Goal: Information Seeking & Learning: Find specific fact

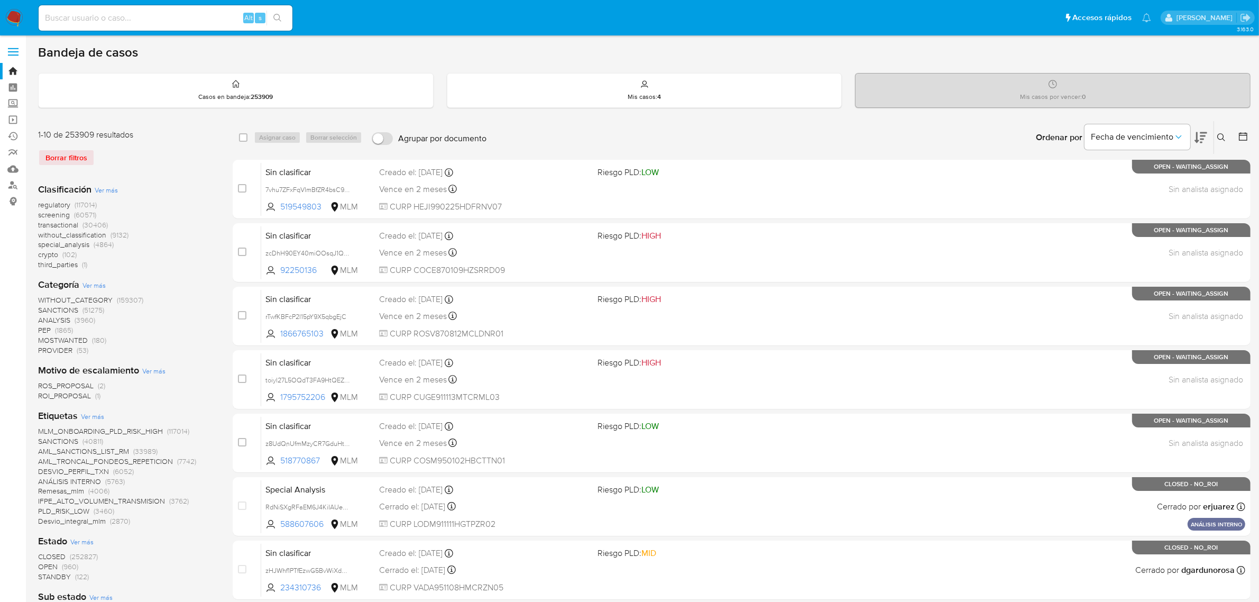
click at [139, 10] on div "Alt s" at bounding box center [166, 17] width 254 height 25
click at [137, 14] on input at bounding box center [166, 18] width 254 height 14
paste input "609389670"
type input "609389670"
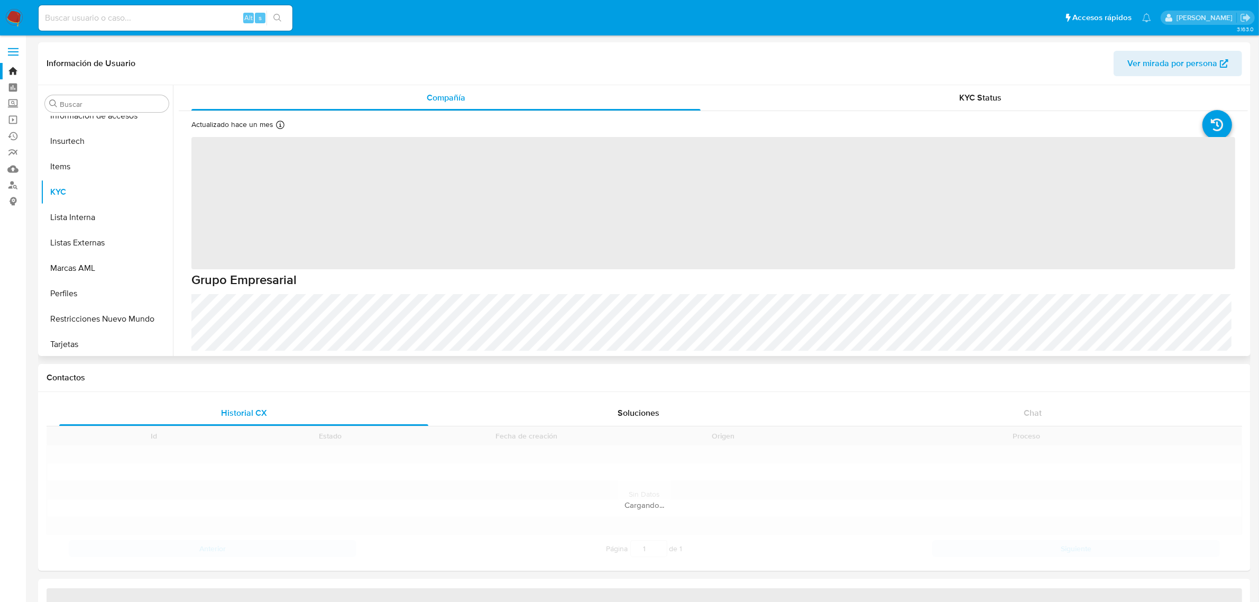
scroll to position [522, 0]
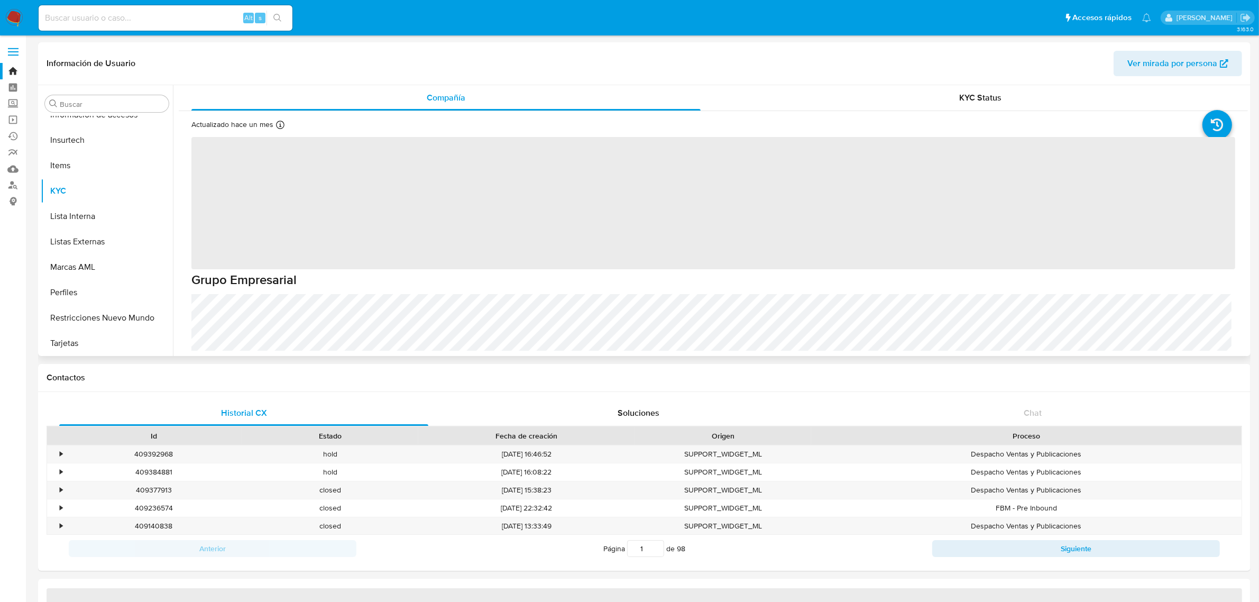
select select "10"
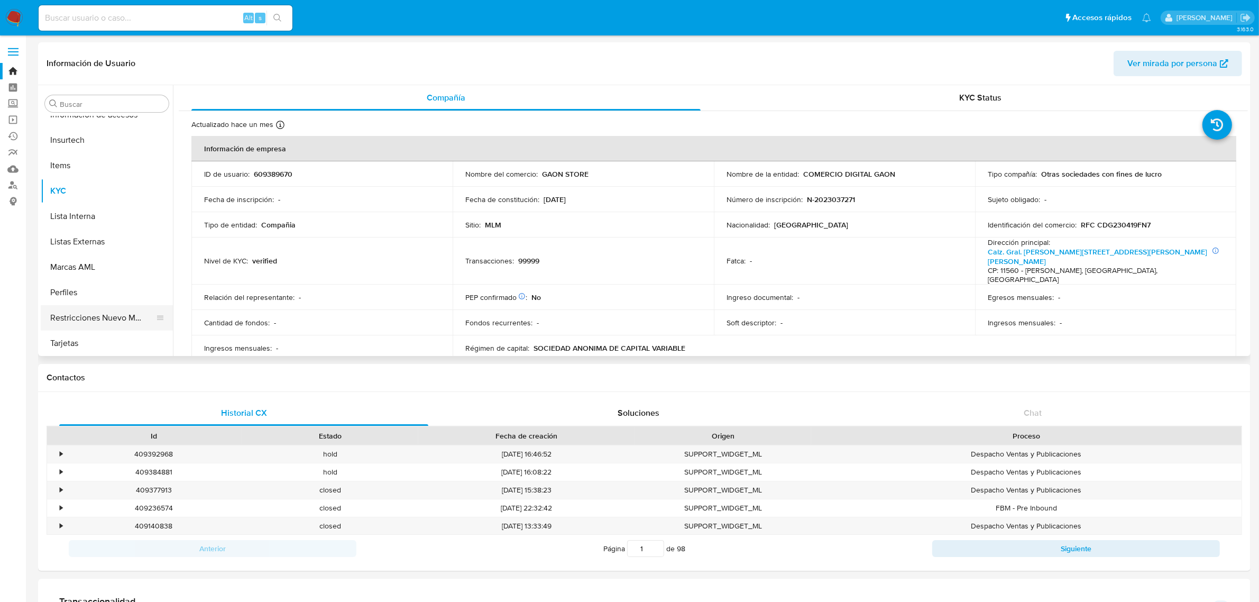
click at [95, 315] on button "Restricciones Nuevo Mundo" at bounding box center [103, 317] width 124 height 25
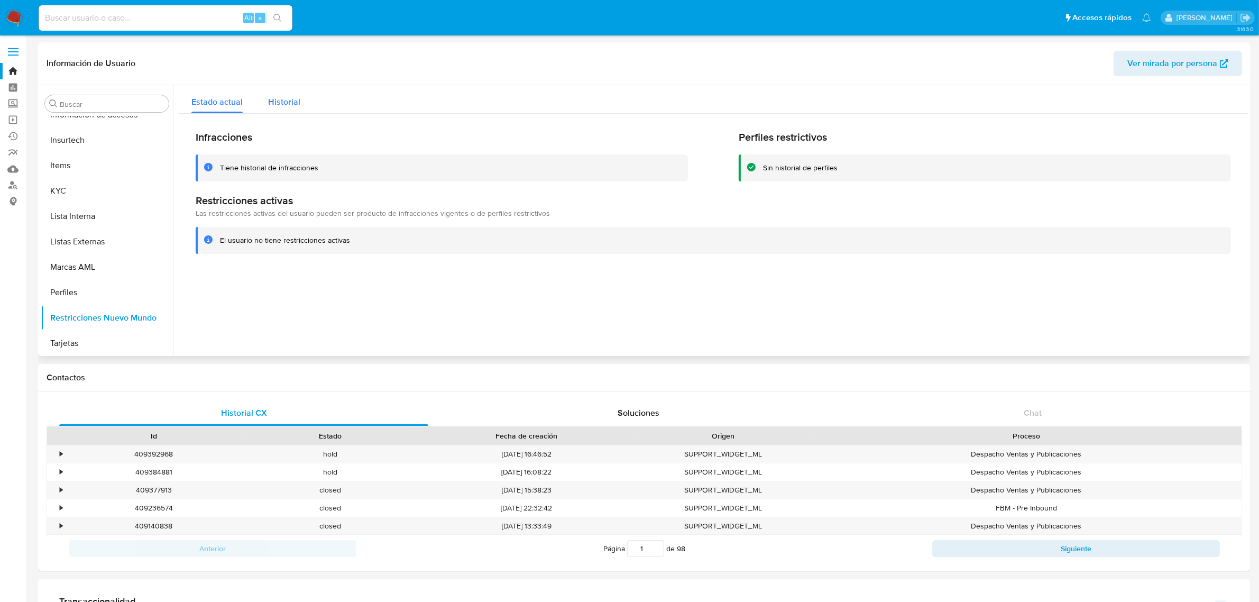
click at [302, 99] on button "Historial" at bounding box center [284, 99] width 58 height 28
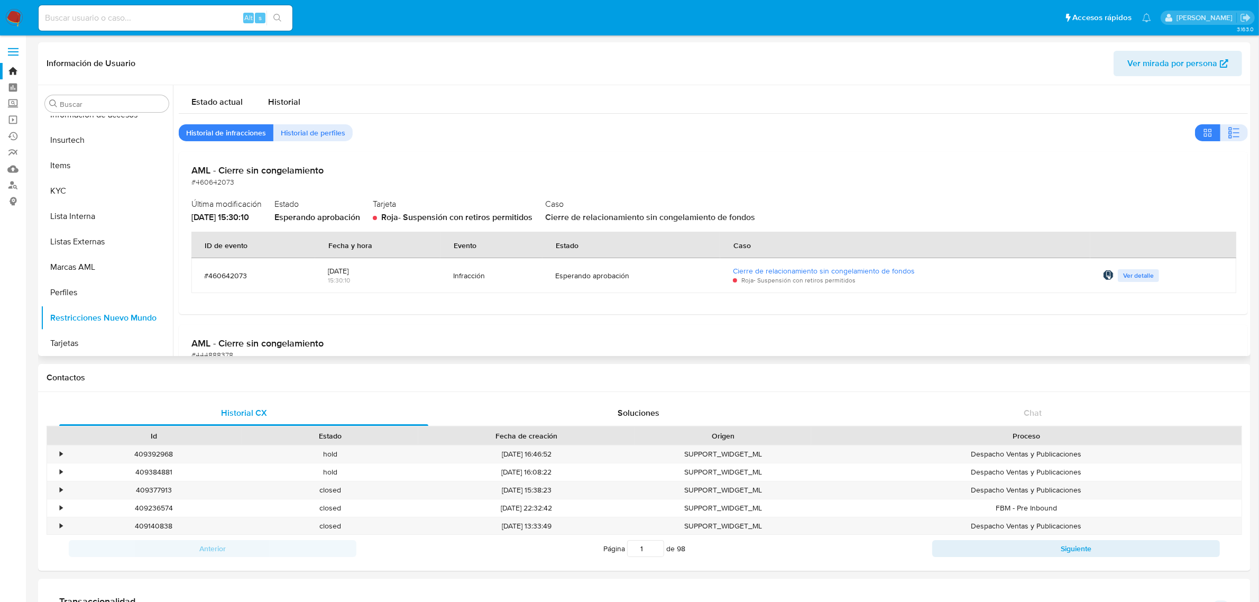
drag, startPoint x: 1125, startPoint y: 274, endPoint x: 1045, endPoint y: 284, distance: 80.5
click at [1125, 274] on span "Ver detalle" at bounding box center [1138, 275] width 31 height 11
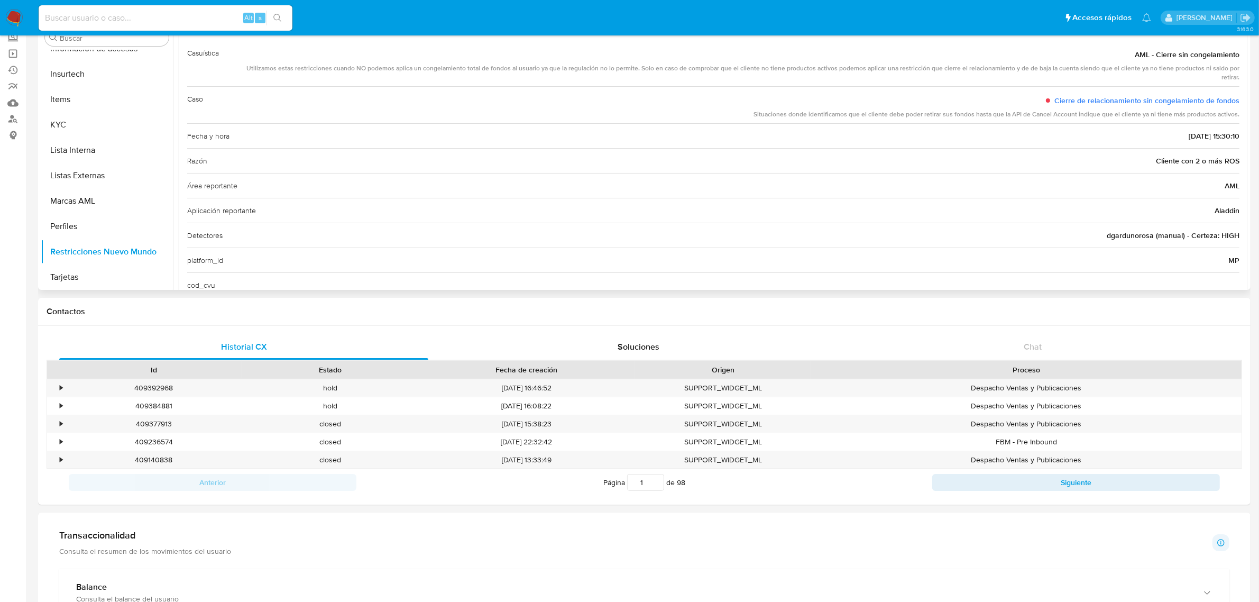
scroll to position [64, 0]
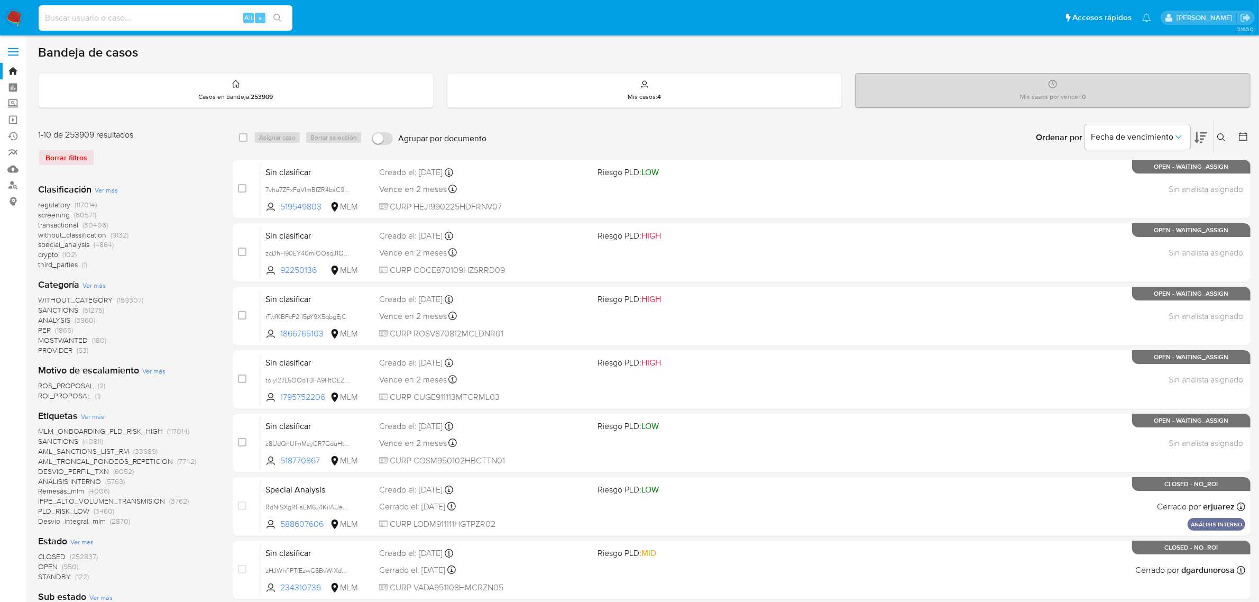
click at [130, 19] on input at bounding box center [166, 18] width 254 height 14
click at [134, 15] on input at bounding box center [166, 18] width 254 height 14
paste input "181884319"
type input "181884319"
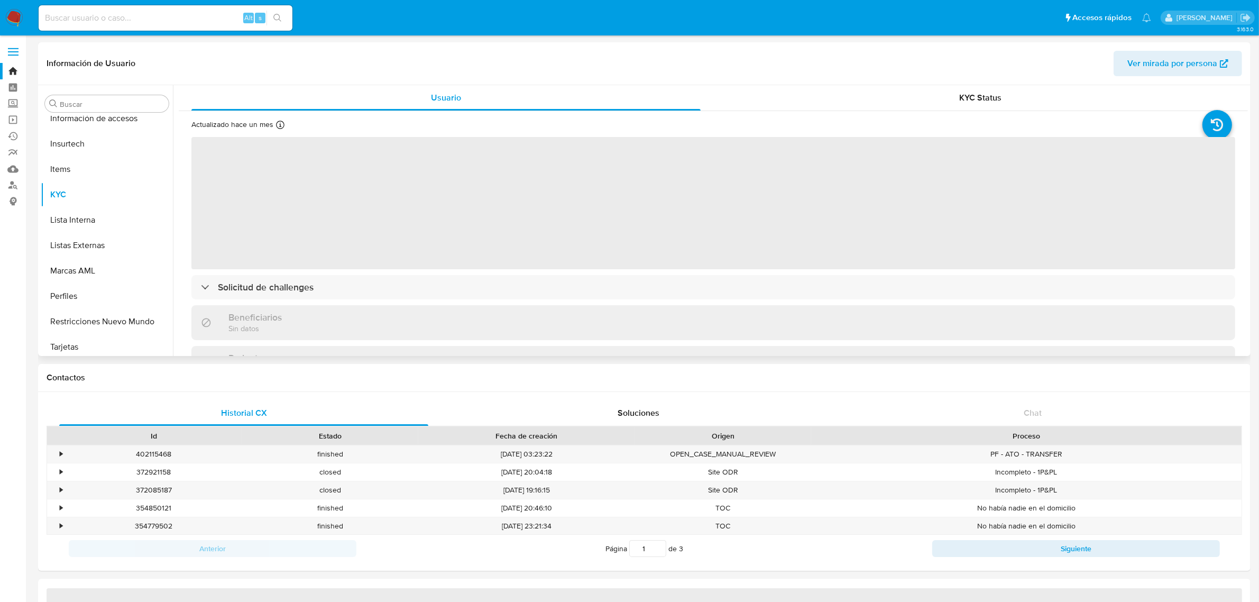
scroll to position [522, 0]
select select "10"
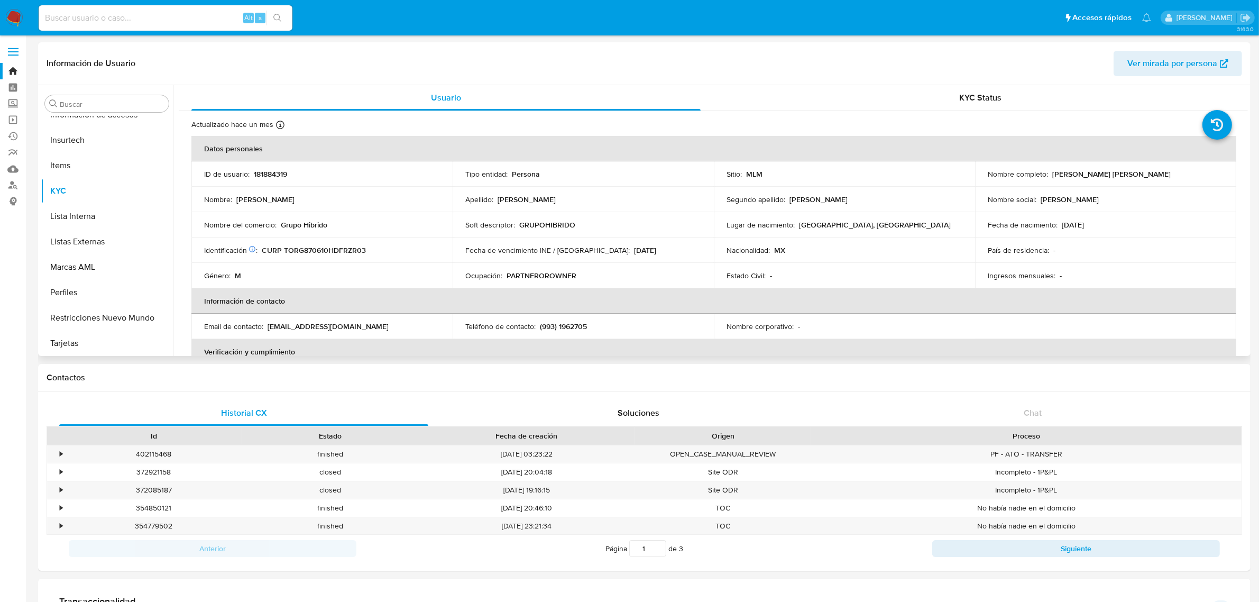
click at [97, 20] on input at bounding box center [166, 18] width 254 height 14
paste input "164802517"
type input "164802517"
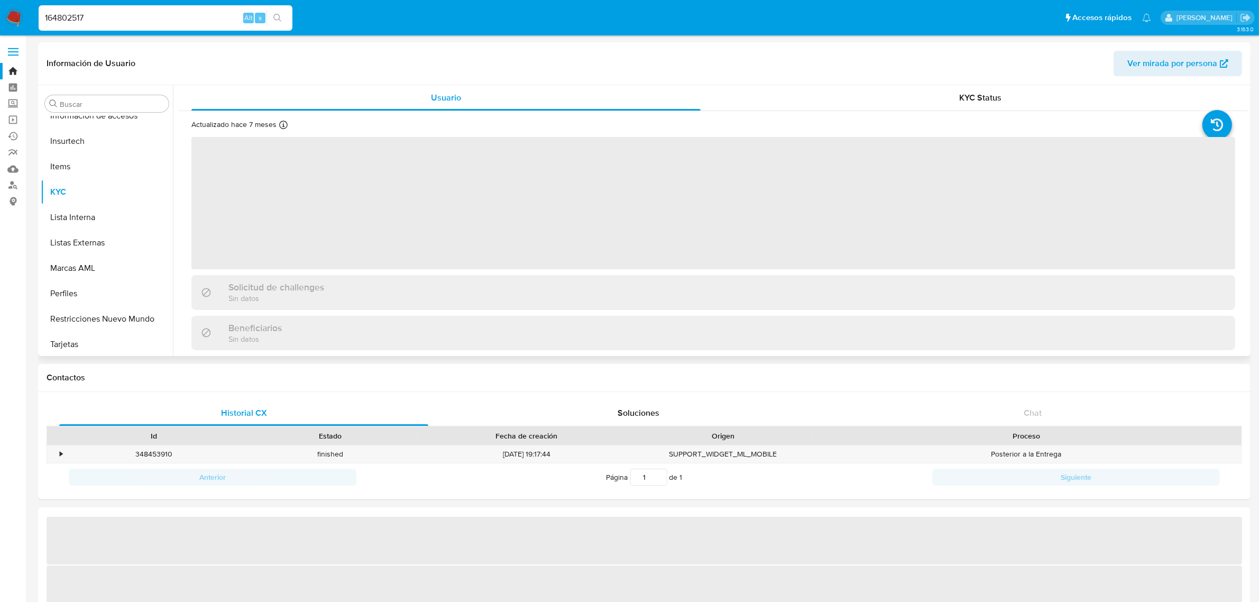
scroll to position [522, 0]
select select "10"
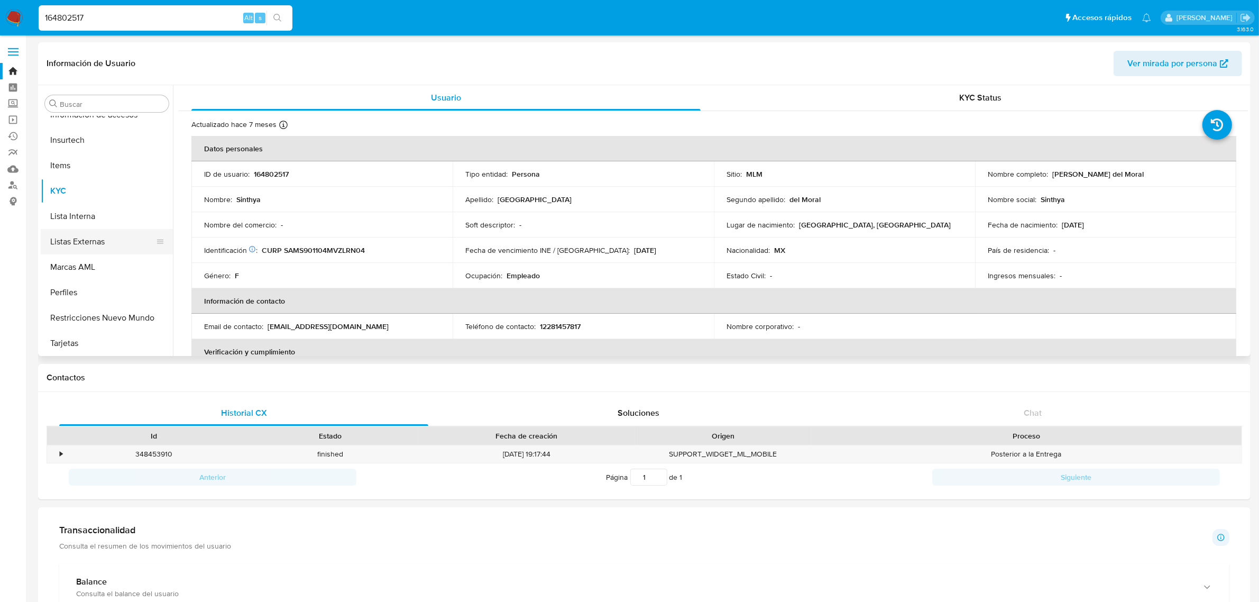
click at [59, 242] on button "Listas Externas" at bounding box center [103, 241] width 124 height 25
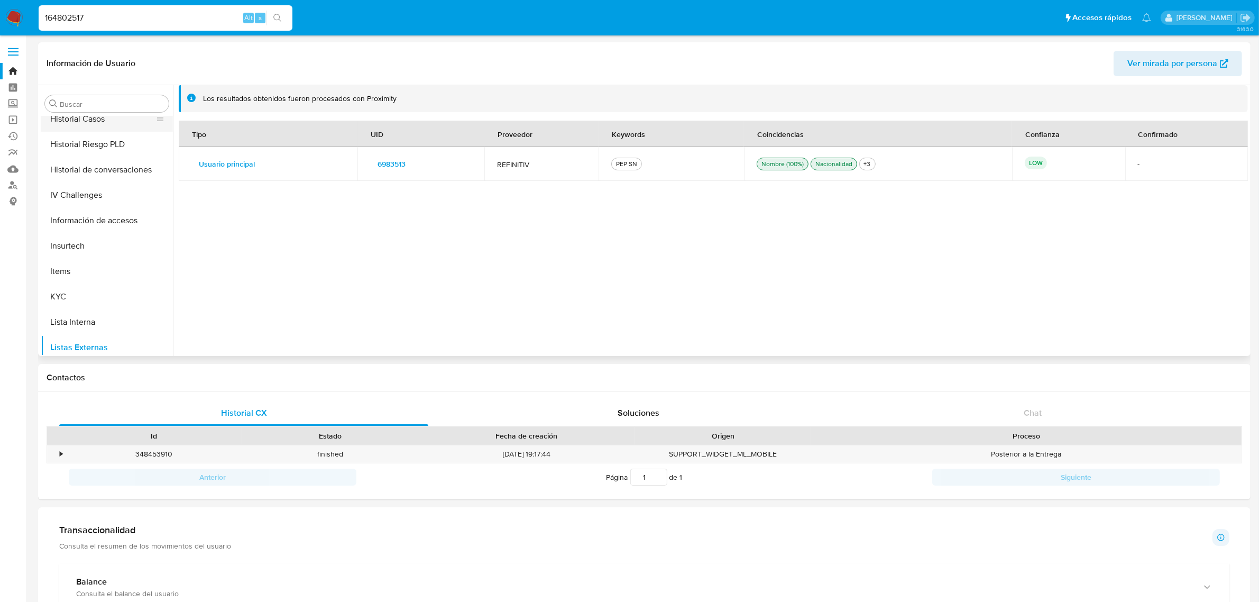
scroll to position [324, 0]
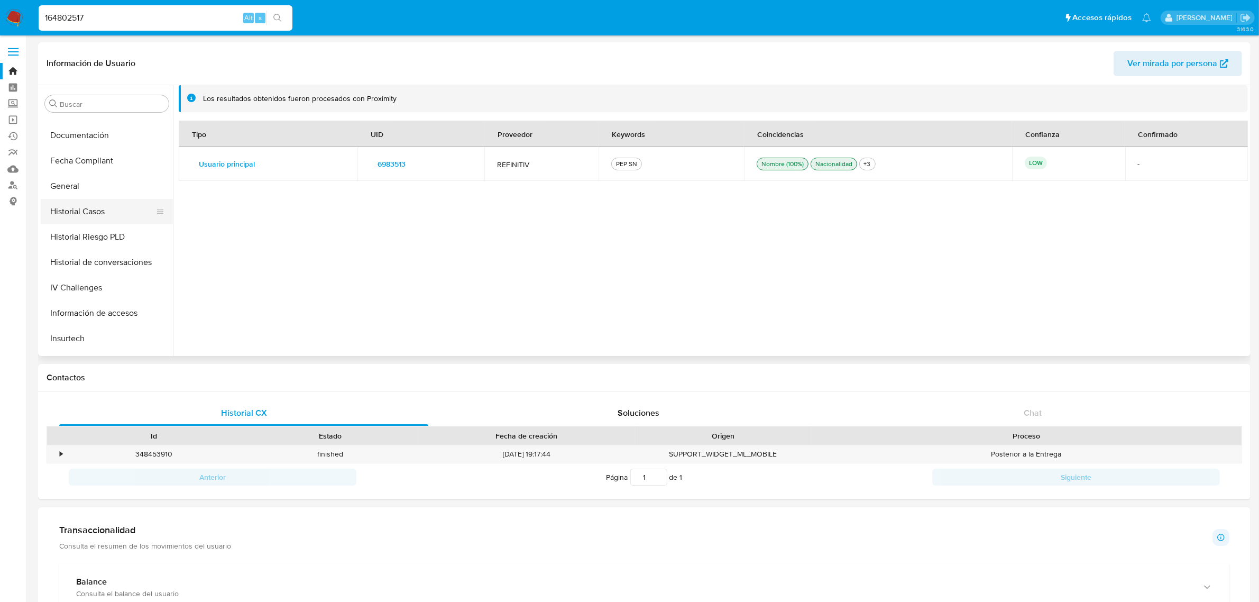
drag, startPoint x: 80, startPoint y: 189, endPoint x: 104, endPoint y: 206, distance: 29.5
click at [80, 188] on button "General" at bounding box center [107, 185] width 132 height 25
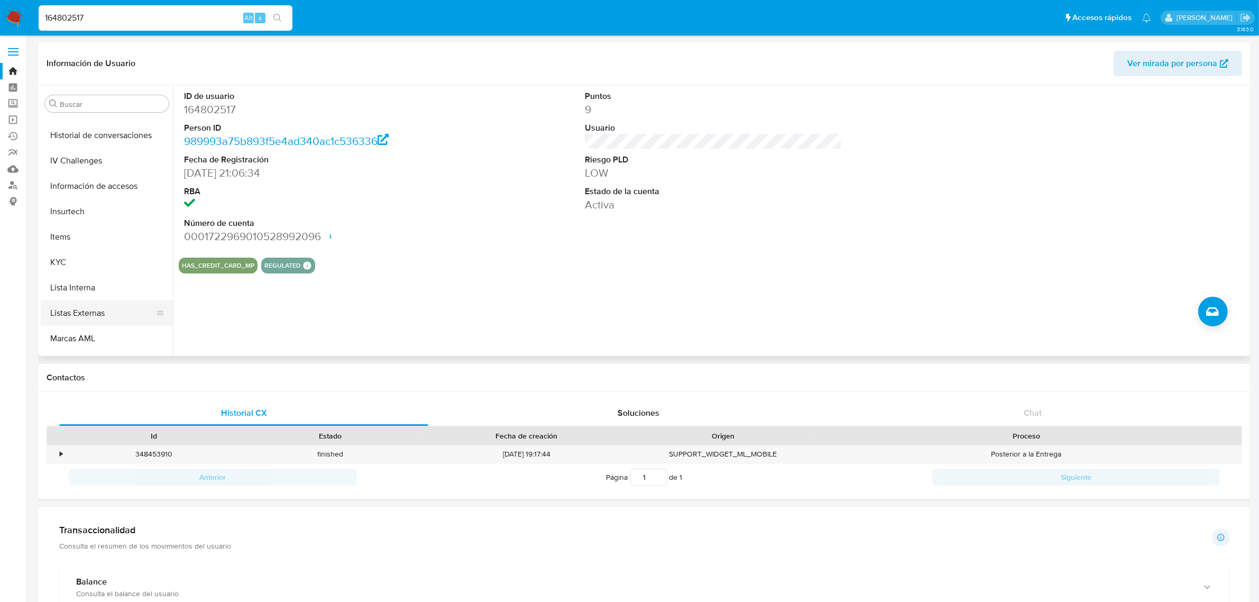
scroll to position [456, 0]
click at [91, 310] on button "Listas Externas" at bounding box center [103, 307] width 124 height 25
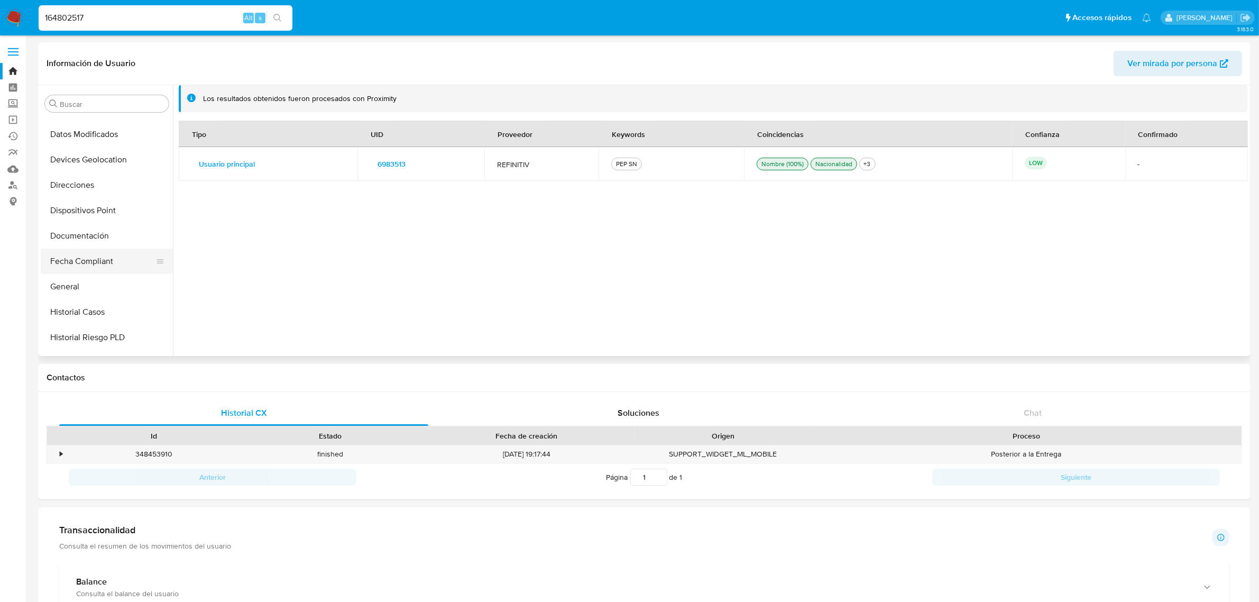
scroll to position [264, 0]
drag, startPoint x: 82, startPoint y: 242, endPoint x: 188, endPoint y: 310, distance: 125.1
click at [82, 242] on button "General" at bounding box center [107, 245] width 132 height 25
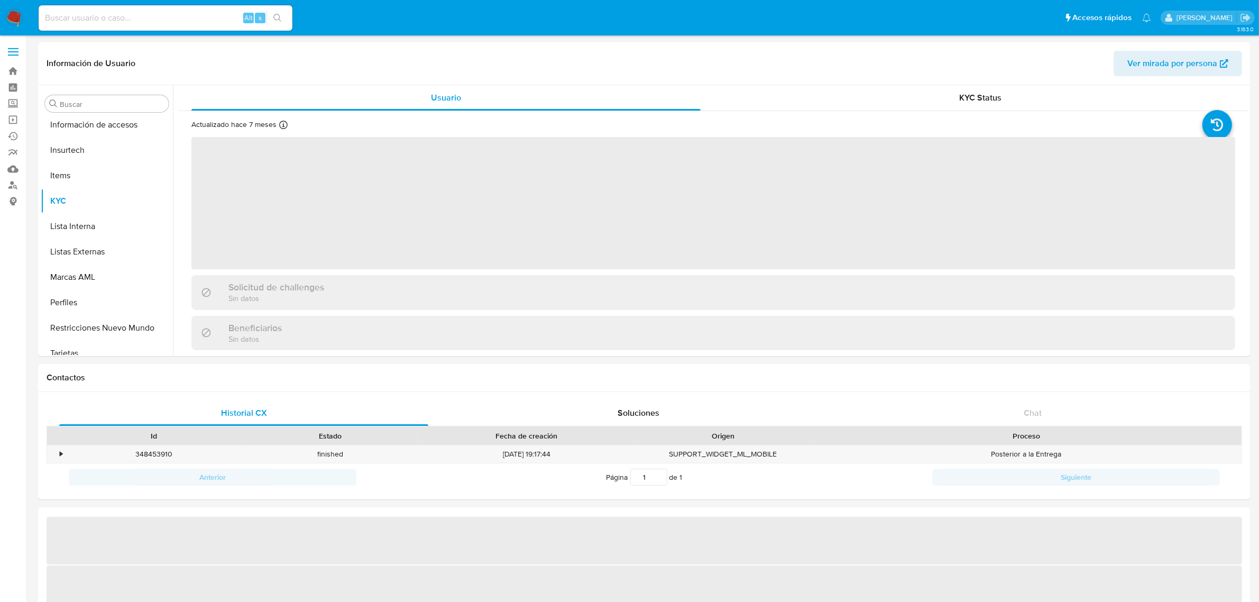
scroll to position [522, 0]
select select "10"
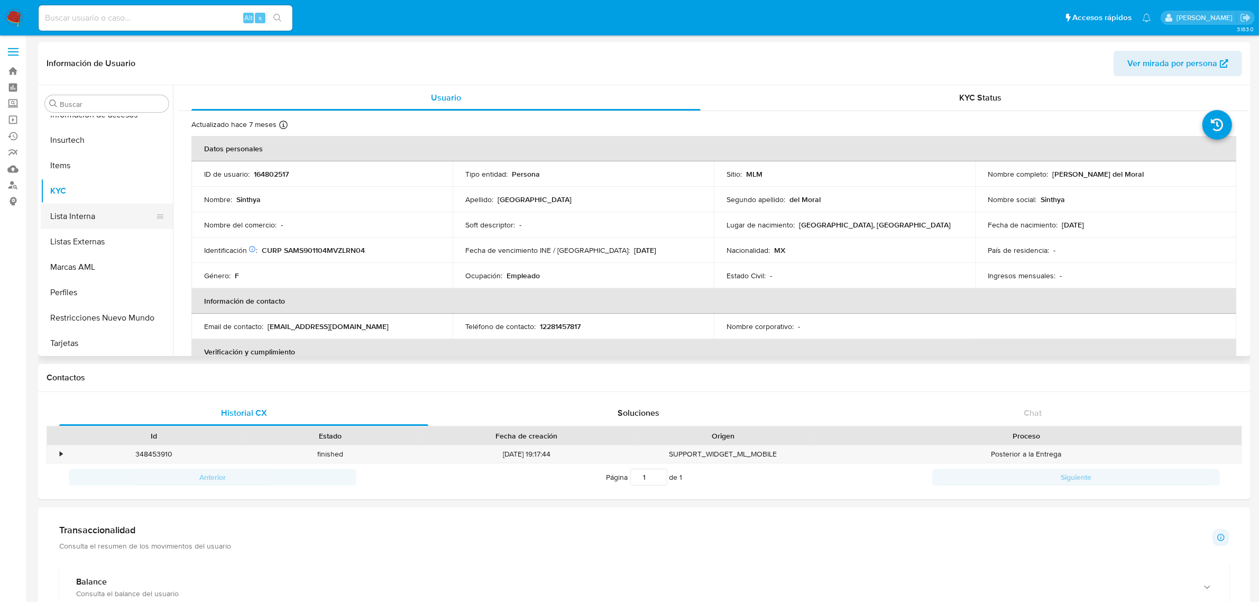
click at [77, 215] on button "Lista Interna" at bounding box center [103, 216] width 124 height 25
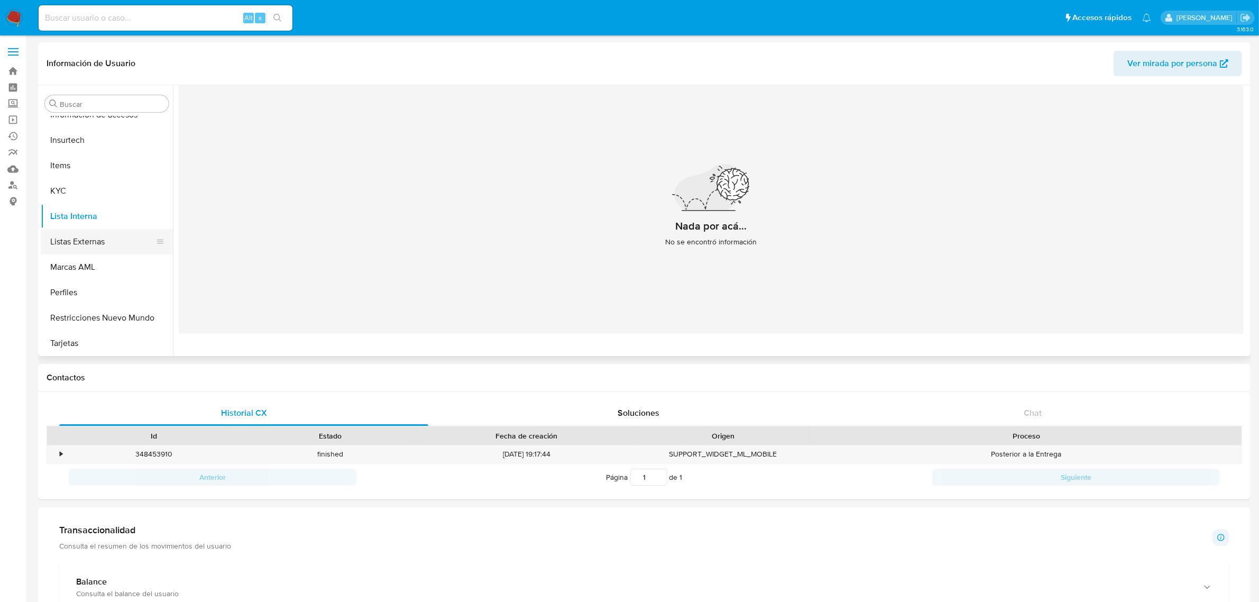
click at [80, 238] on button "Listas Externas" at bounding box center [103, 241] width 124 height 25
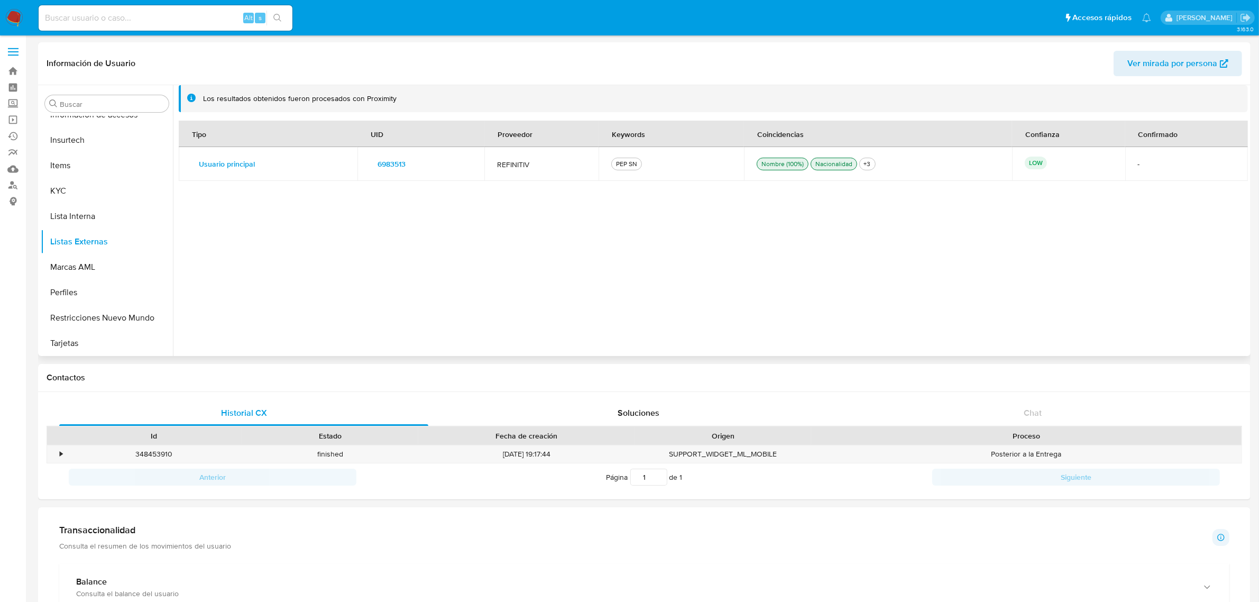
click at [625, 164] on div "PEP SN" at bounding box center [626, 164] width 25 height 10
click at [388, 165] on span "6983513" at bounding box center [391, 163] width 28 height 15
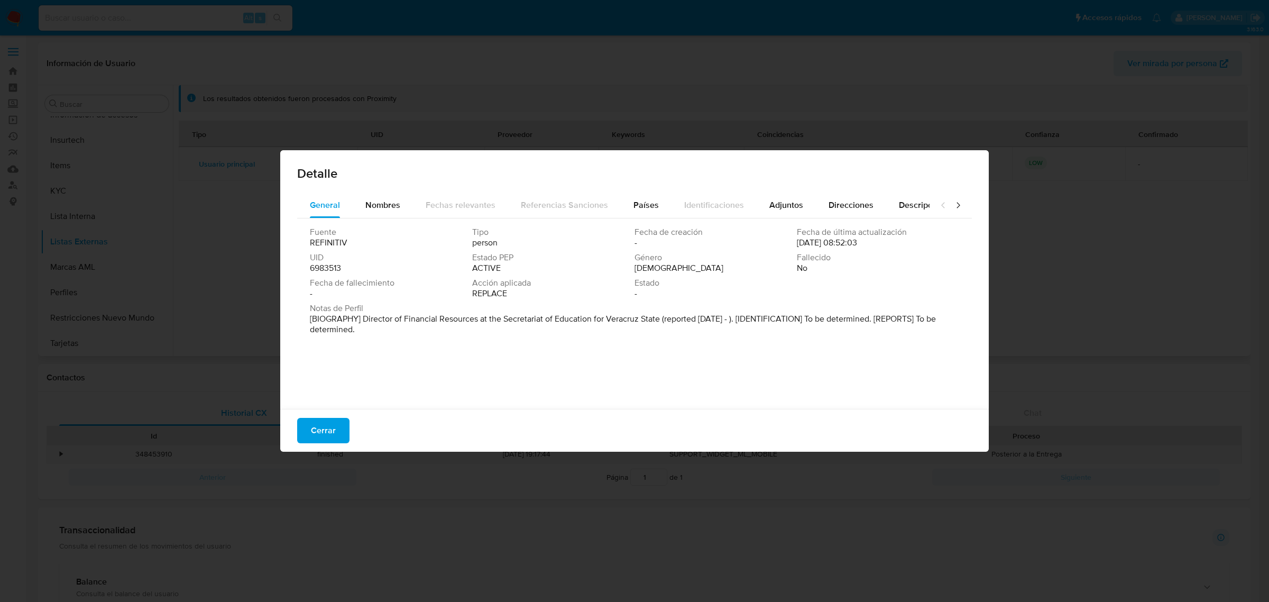
drag, startPoint x: 330, startPoint y: 435, endPoint x: 329, endPoint y: 429, distance: 5.9
click at [330, 435] on span "Cerrar" at bounding box center [323, 430] width 25 height 23
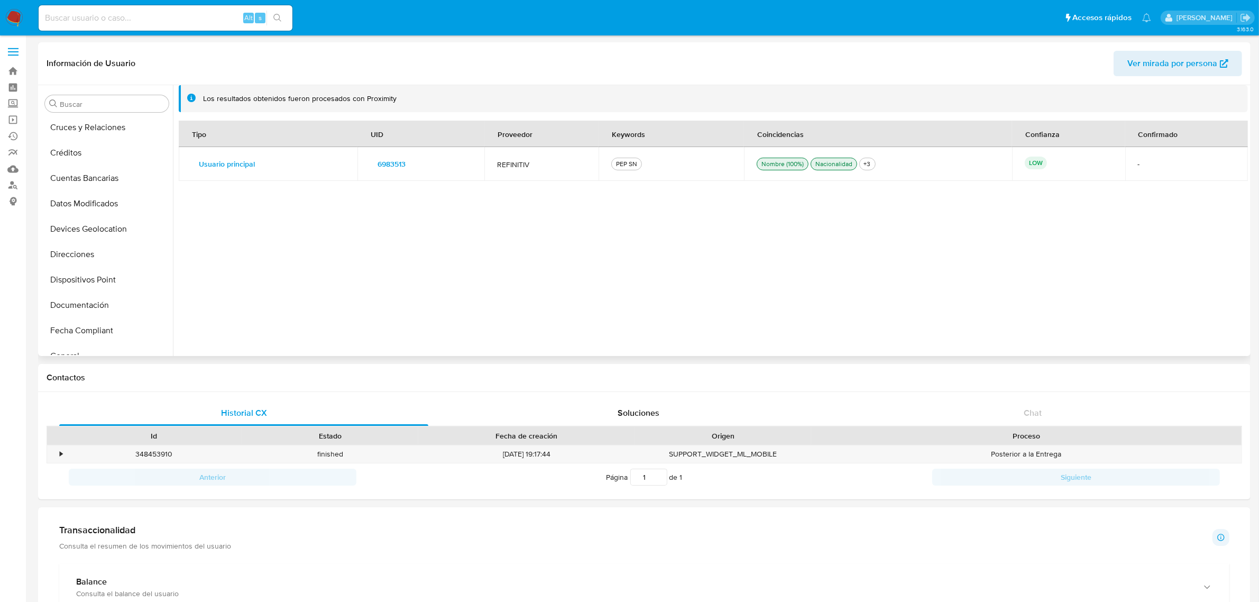
scroll to position [6, 0]
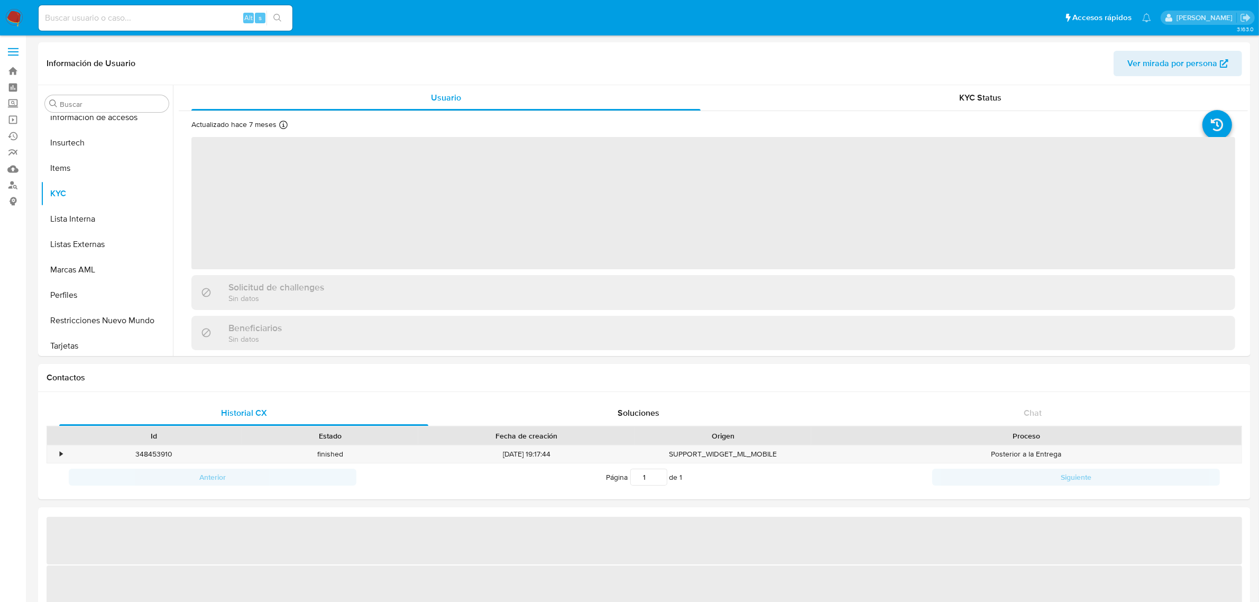
scroll to position [522, 0]
select select "10"
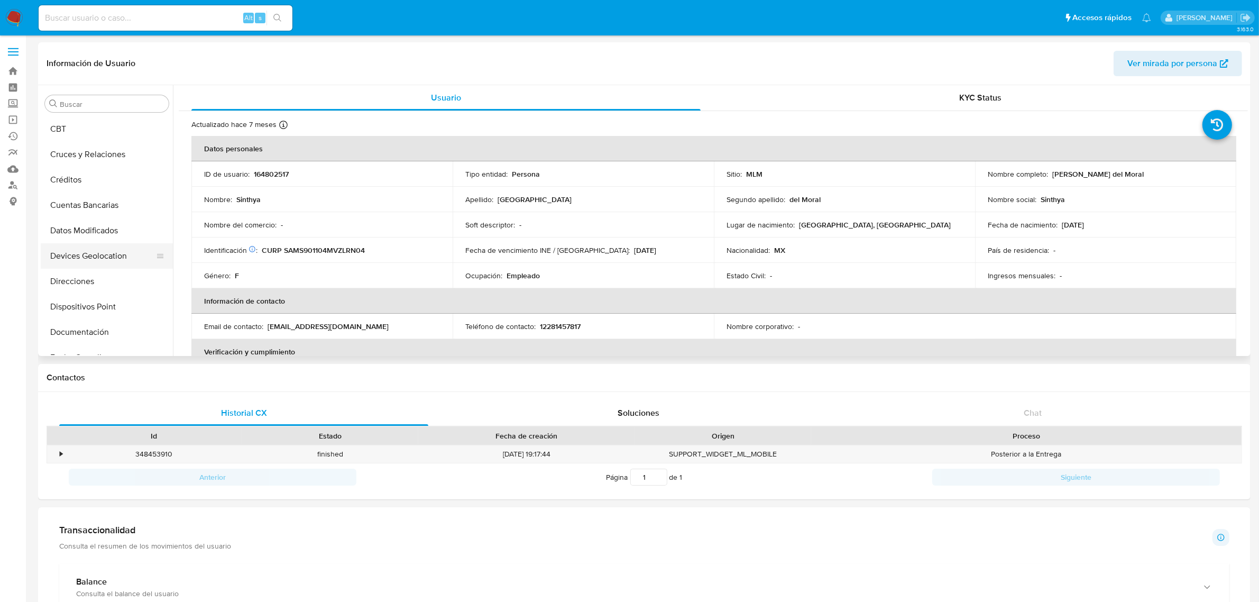
scroll to position [132, 0]
drag, startPoint x: 86, startPoint y: 323, endPoint x: 102, endPoint y: 329, distance: 16.4
click at [86, 323] on button "Documentación" at bounding box center [103, 326] width 124 height 25
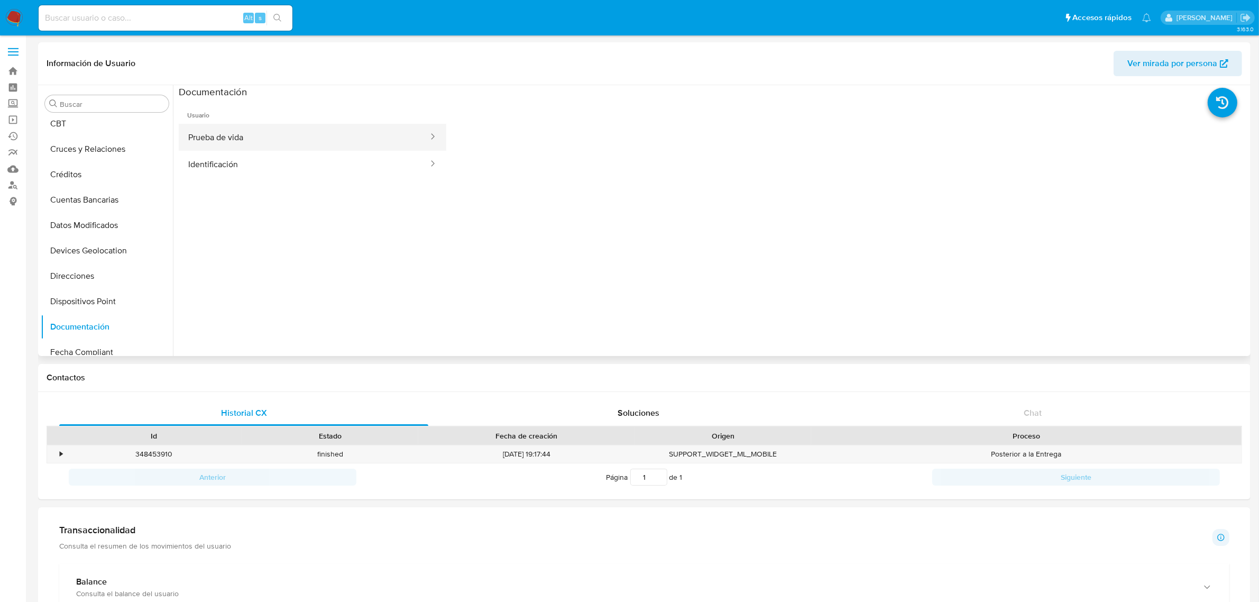
click at [236, 140] on button "Prueba de vida" at bounding box center [304, 137] width 251 height 27
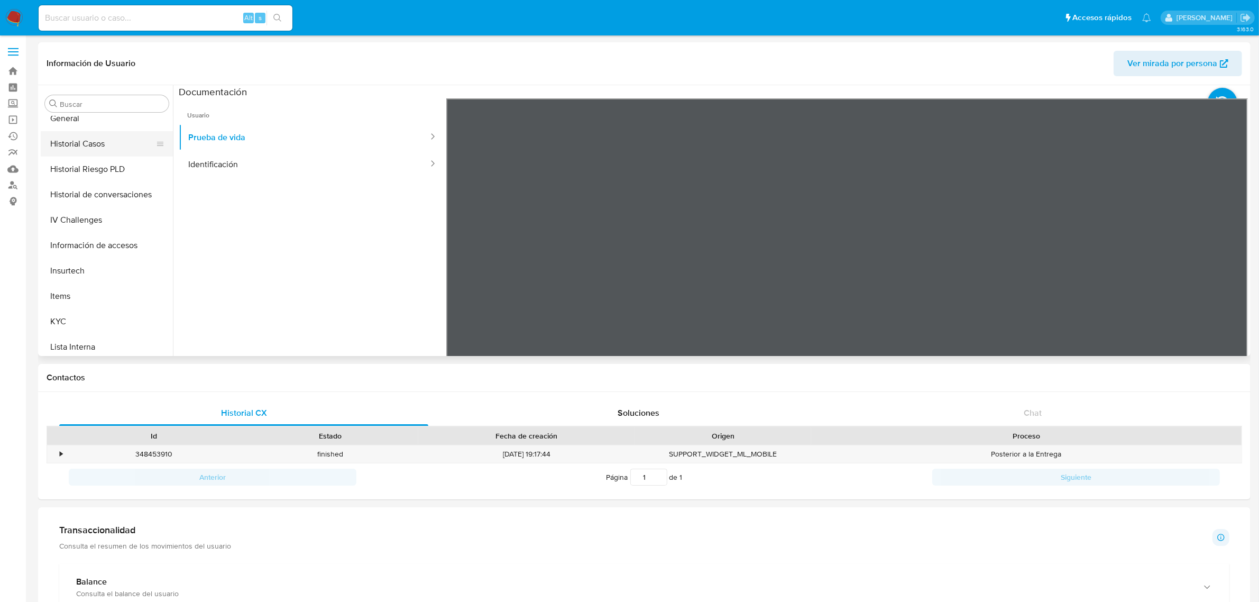
scroll to position [396, 0]
drag, startPoint x: 72, startPoint y: 318, endPoint x: 84, endPoint y: 323, distance: 12.8
click at [72, 318] on button "KYC" at bounding box center [103, 315] width 124 height 25
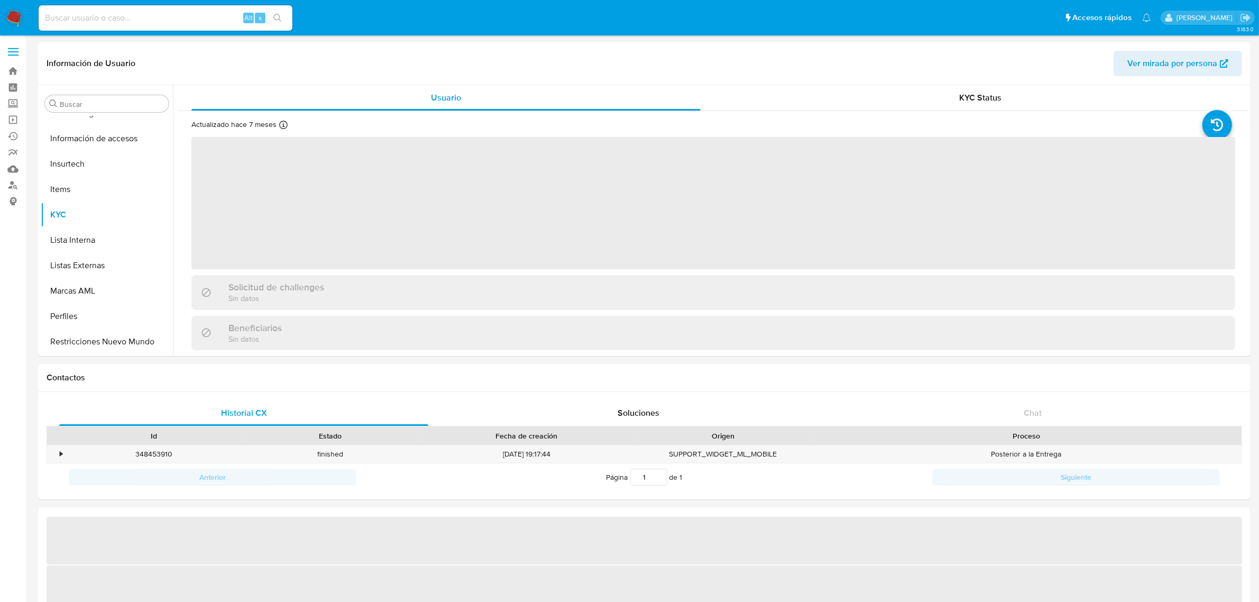
scroll to position [522, 0]
select select "10"
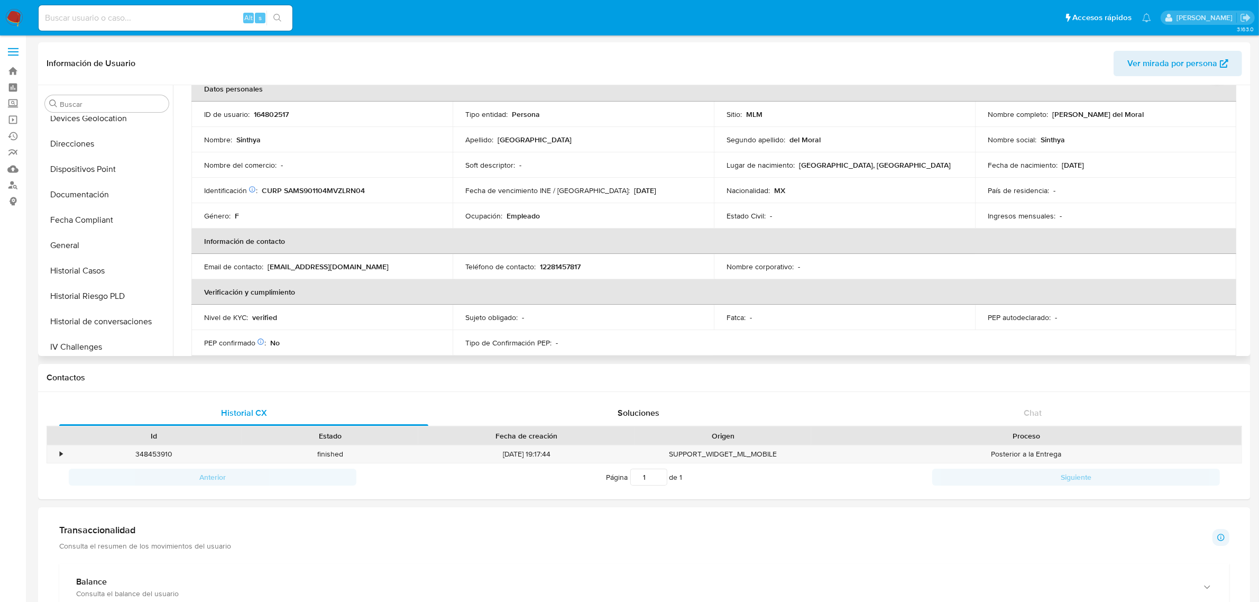
scroll to position [59, 0]
click at [310, 191] on p "CURP SAMS901104MVZLRN04" at bounding box center [313, 192] width 103 height 10
copy p "SAMS901104MVZLRN04"
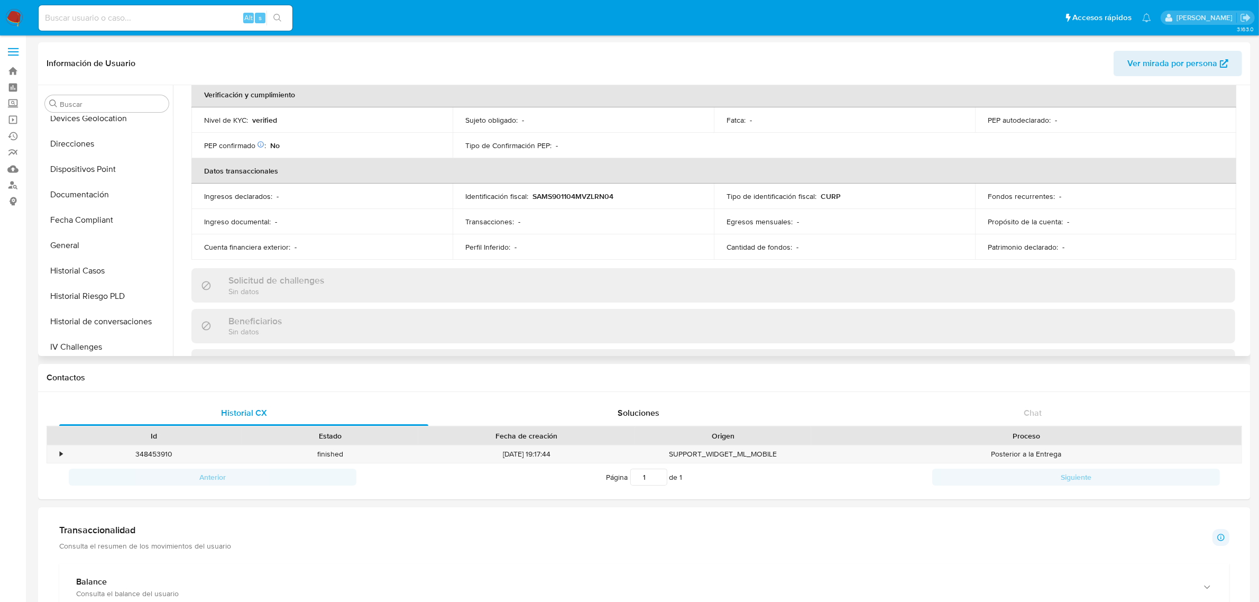
scroll to position [323, 0]
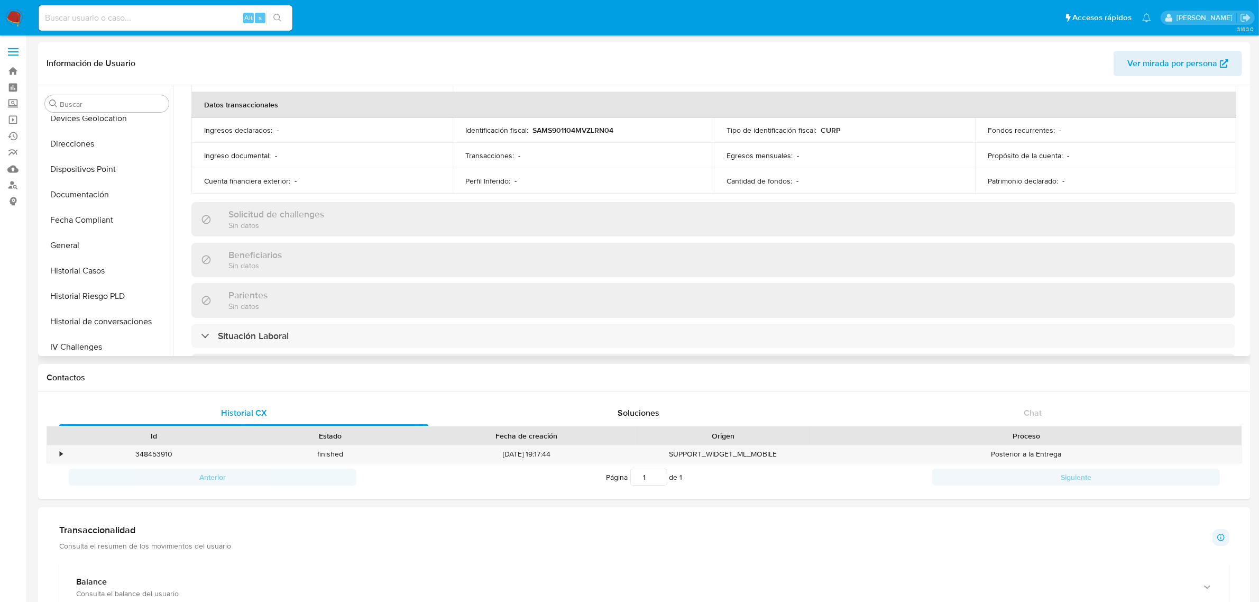
click at [564, 128] on p "SAMS901104MVZLRN04" at bounding box center [572, 130] width 81 height 10
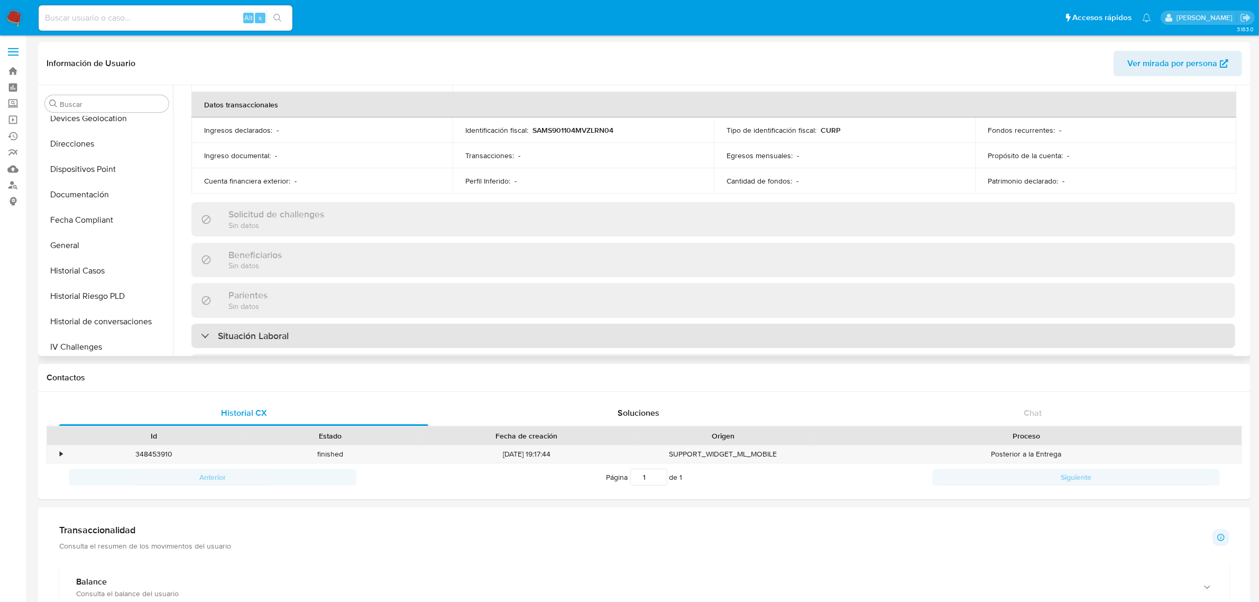
click at [338, 333] on div "Situación Laboral" at bounding box center [713, 336] width 1044 height 24
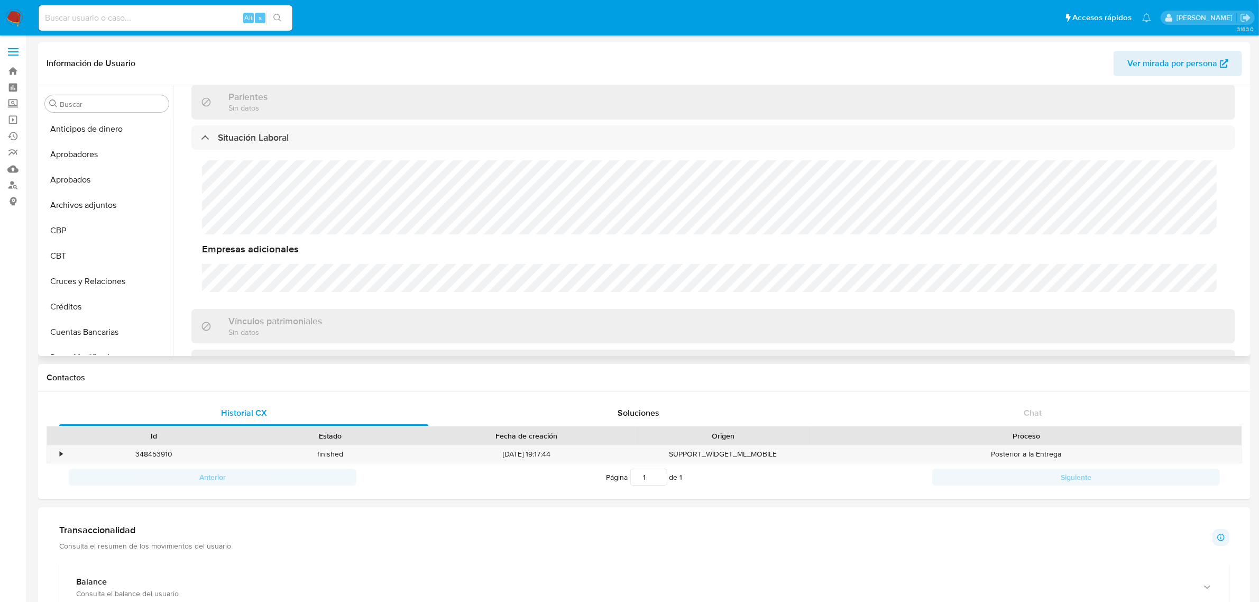
scroll to position [330, 0]
